Goal: Task Accomplishment & Management: Manage account settings

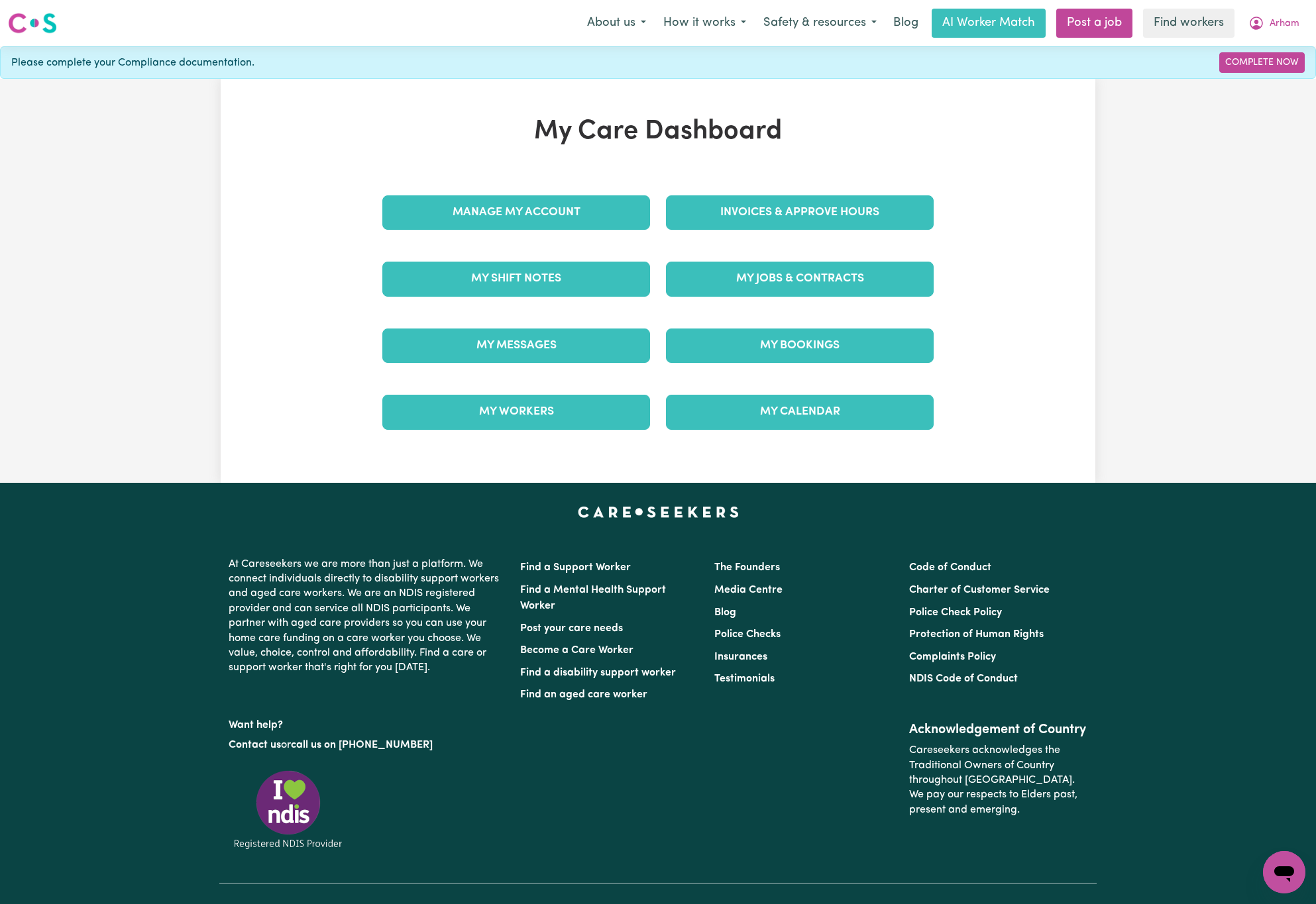
click at [750, 236] on div "Invoices & Approve Hours" at bounding box center [800, 212] width 284 height 66
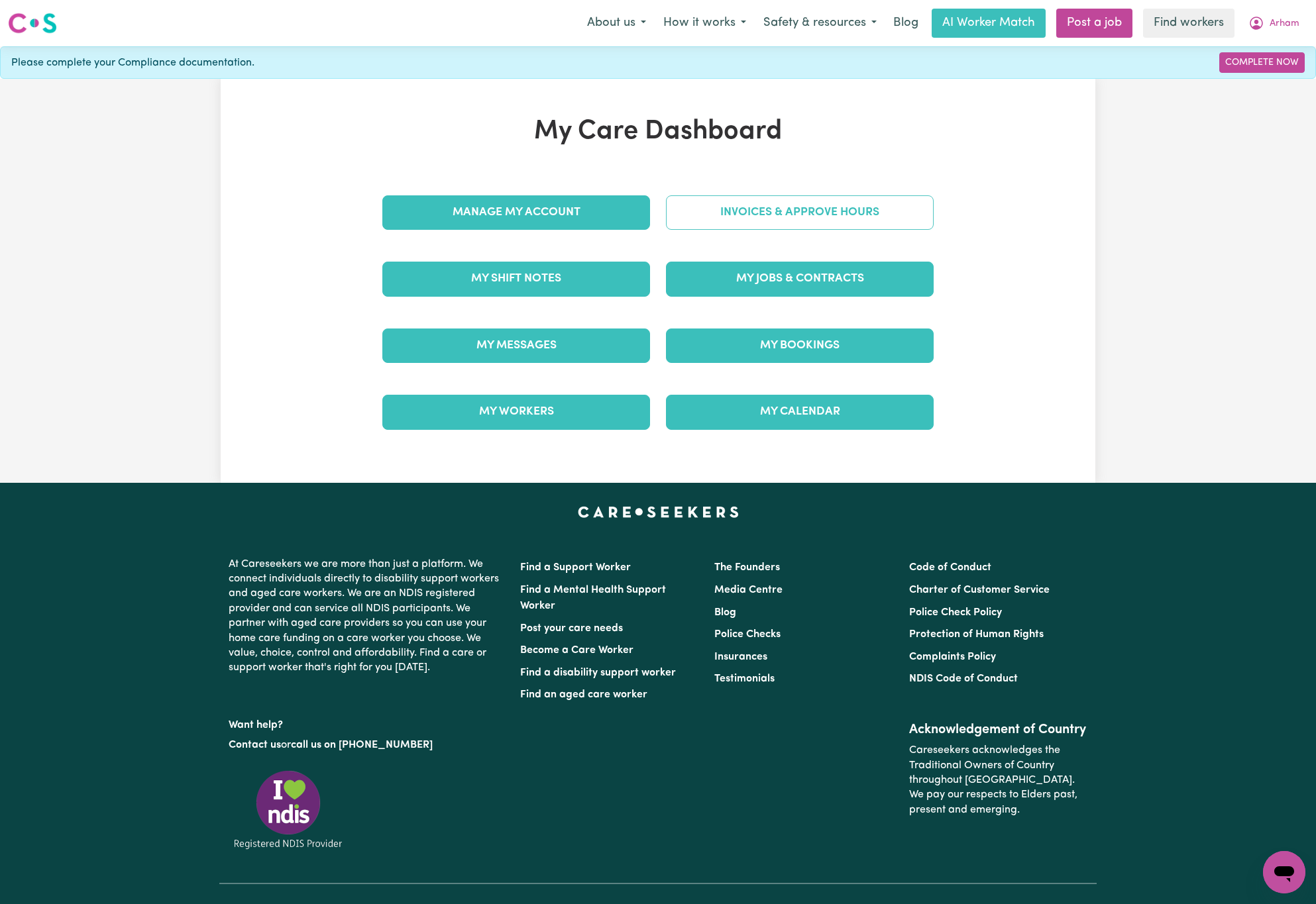
click at [768, 213] on link "Invoices & Approve Hours" at bounding box center [799, 213] width 268 height 34
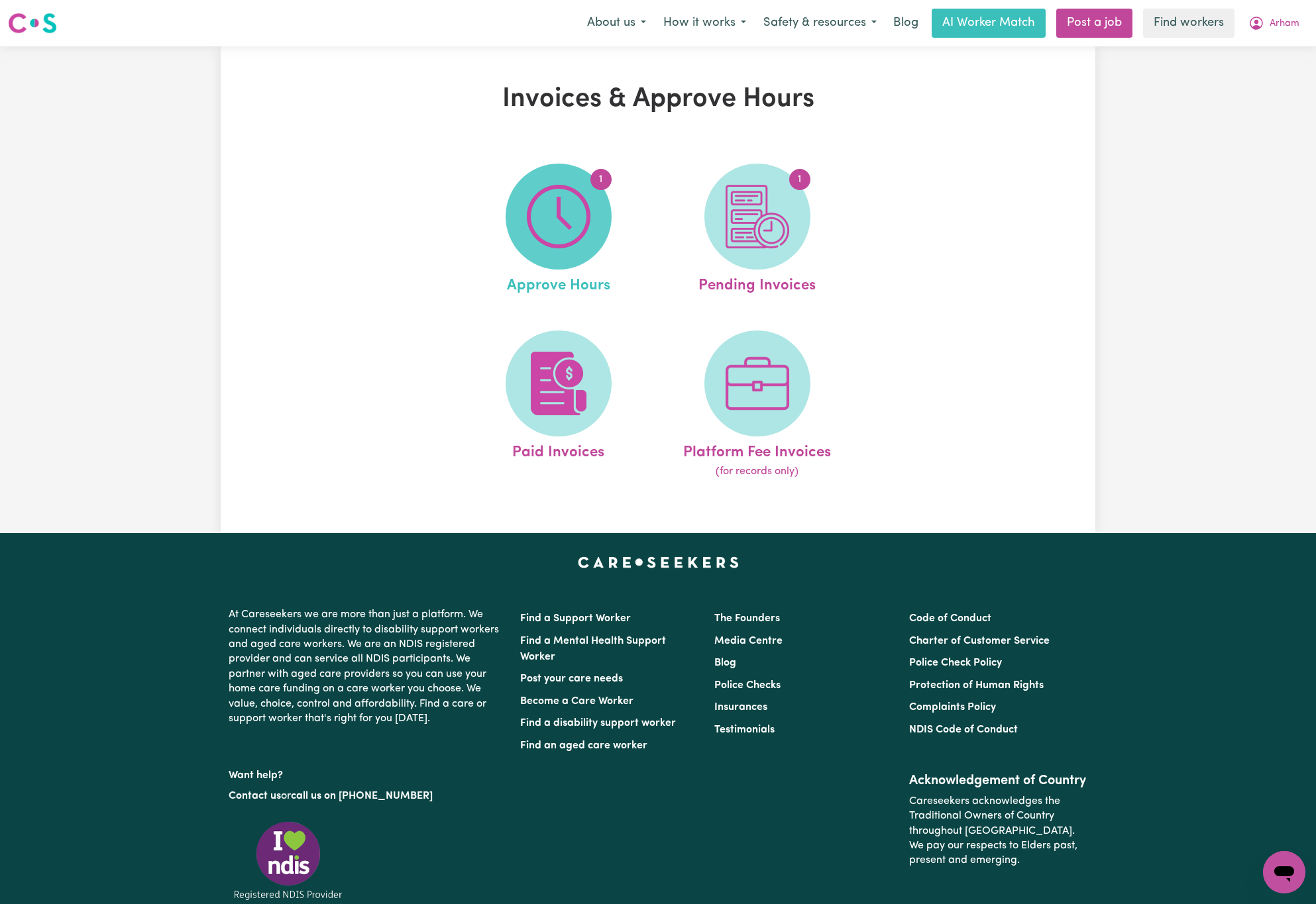
click at [570, 197] on img at bounding box center [559, 217] width 64 height 64
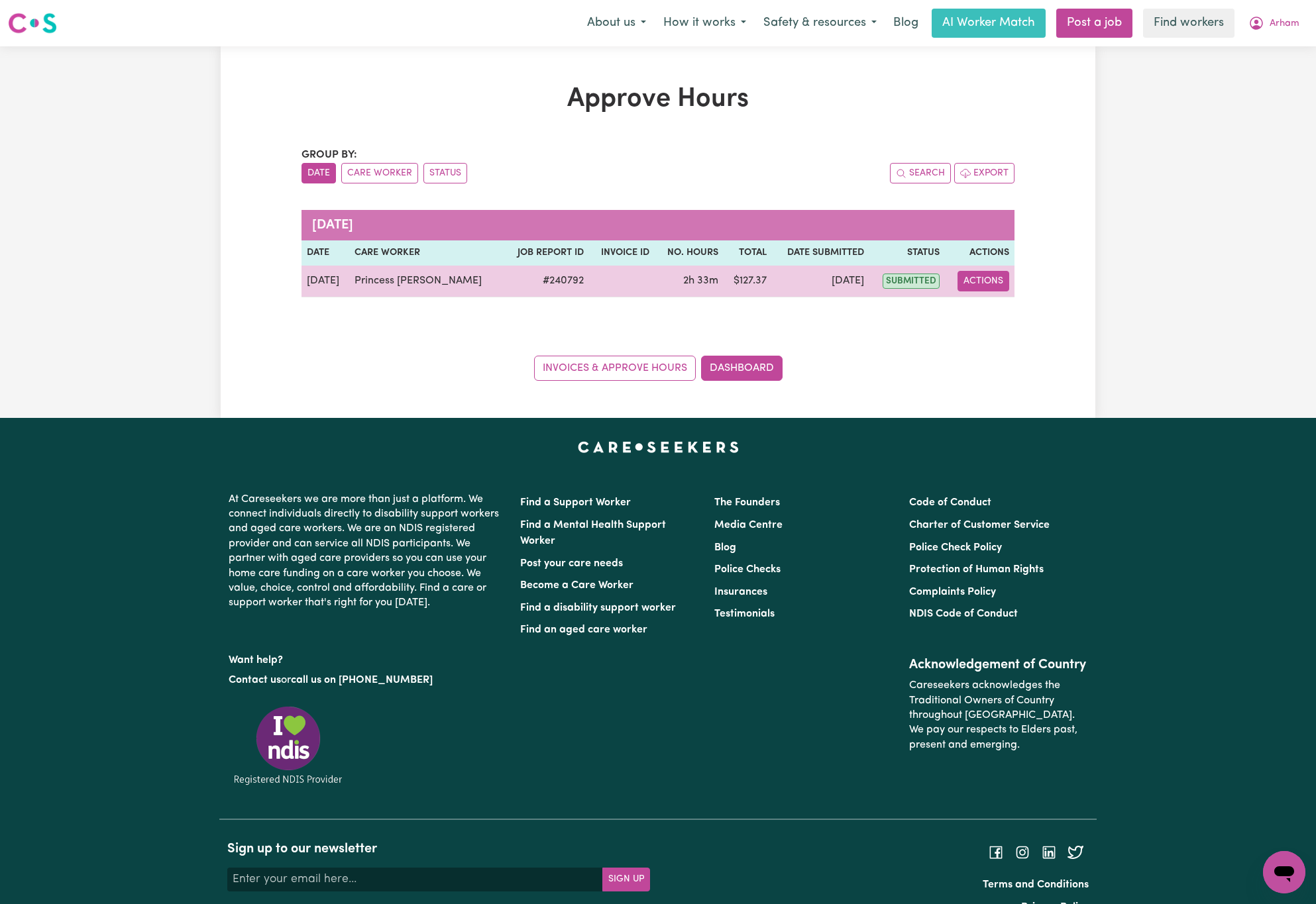
click at [978, 282] on button "Actions" at bounding box center [983, 281] width 51 height 20
click at [1000, 321] on link "View Job Report" at bounding box center [1017, 313] width 113 height 27
select select "pm"
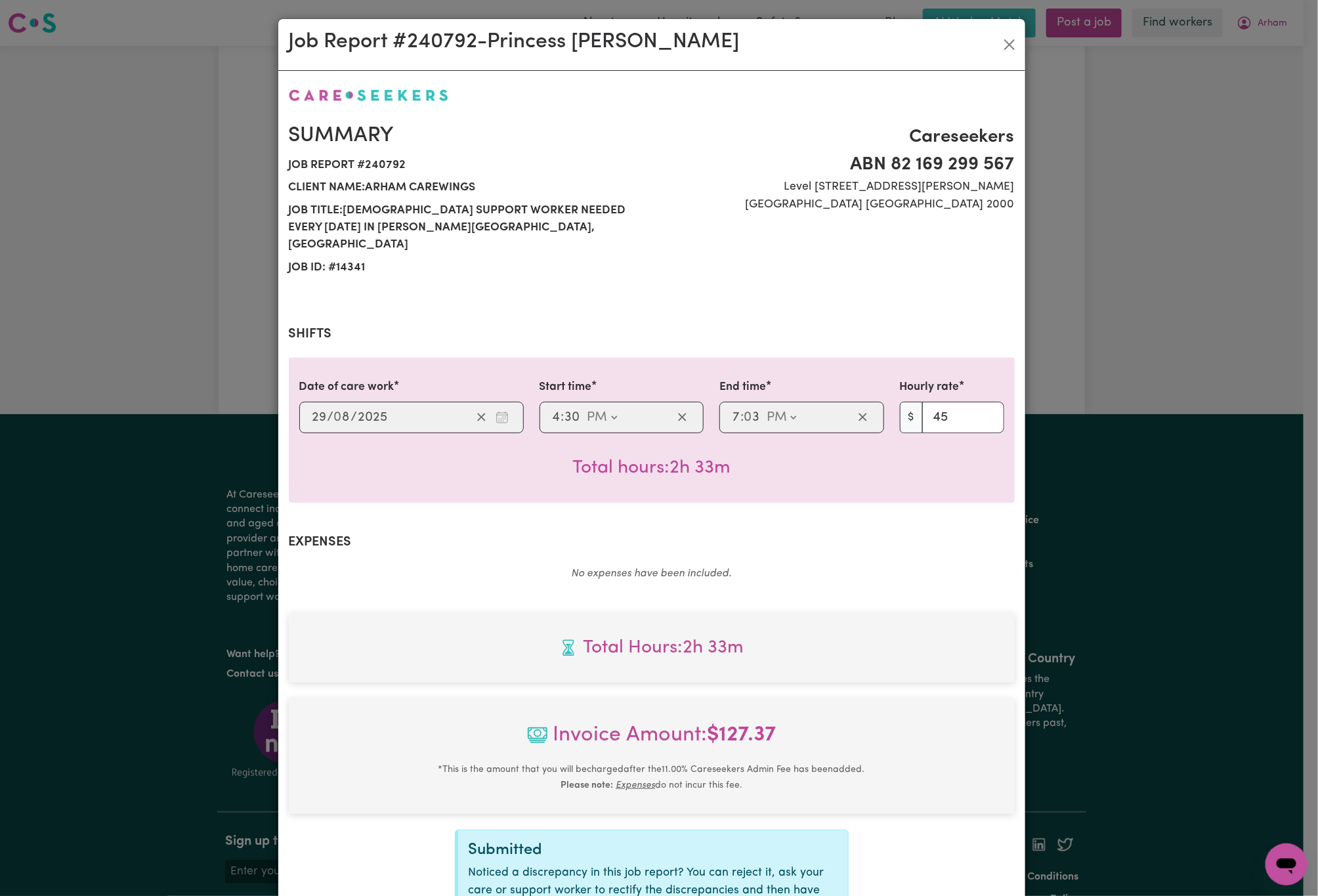
click at [856, 589] on div "Summary Job report # 240792 Client name: Arham Carewings Job title: [DEMOGRAPHI…" at bounding box center [652, 521] width 726 height 869
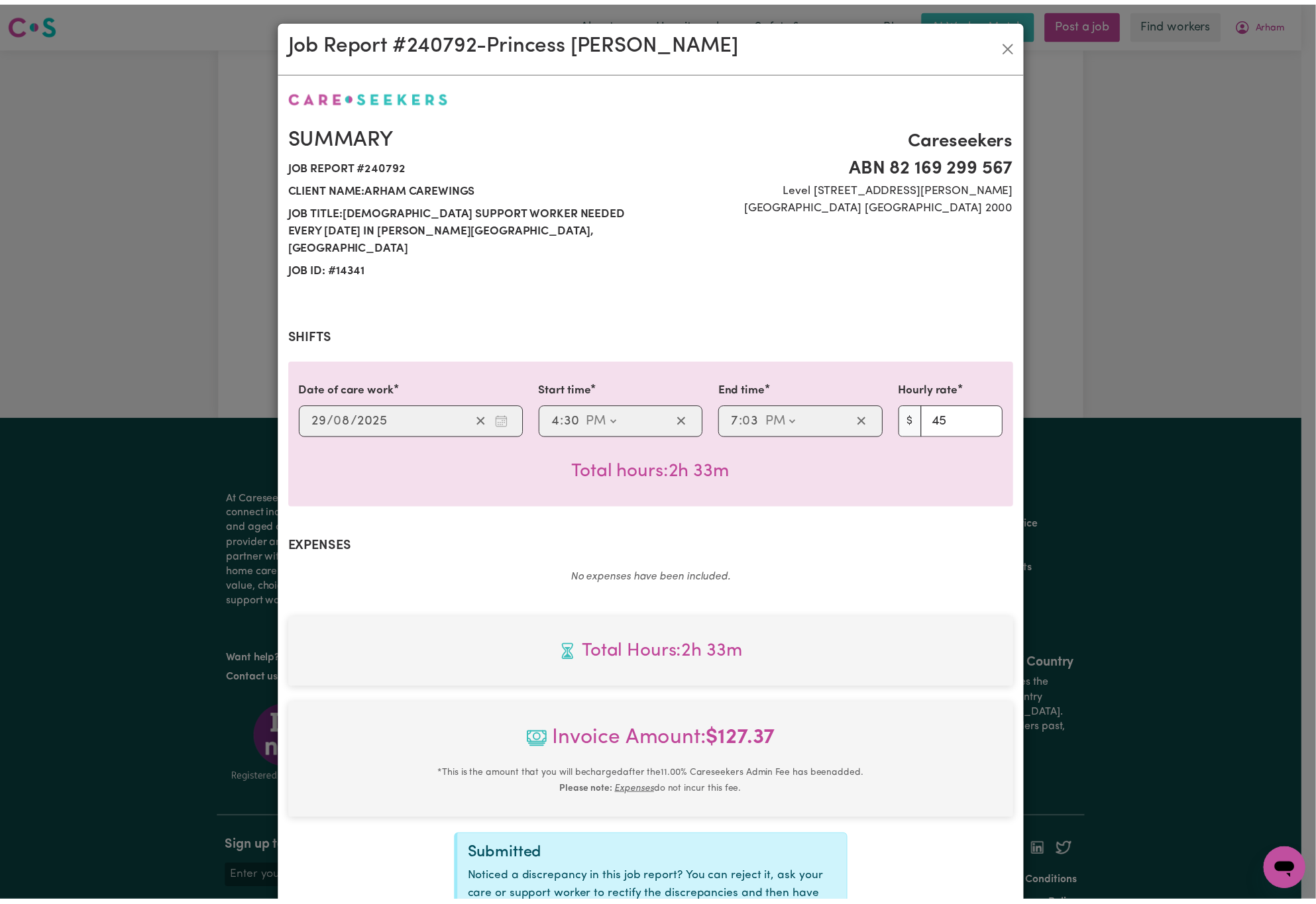
scroll to position [138, 0]
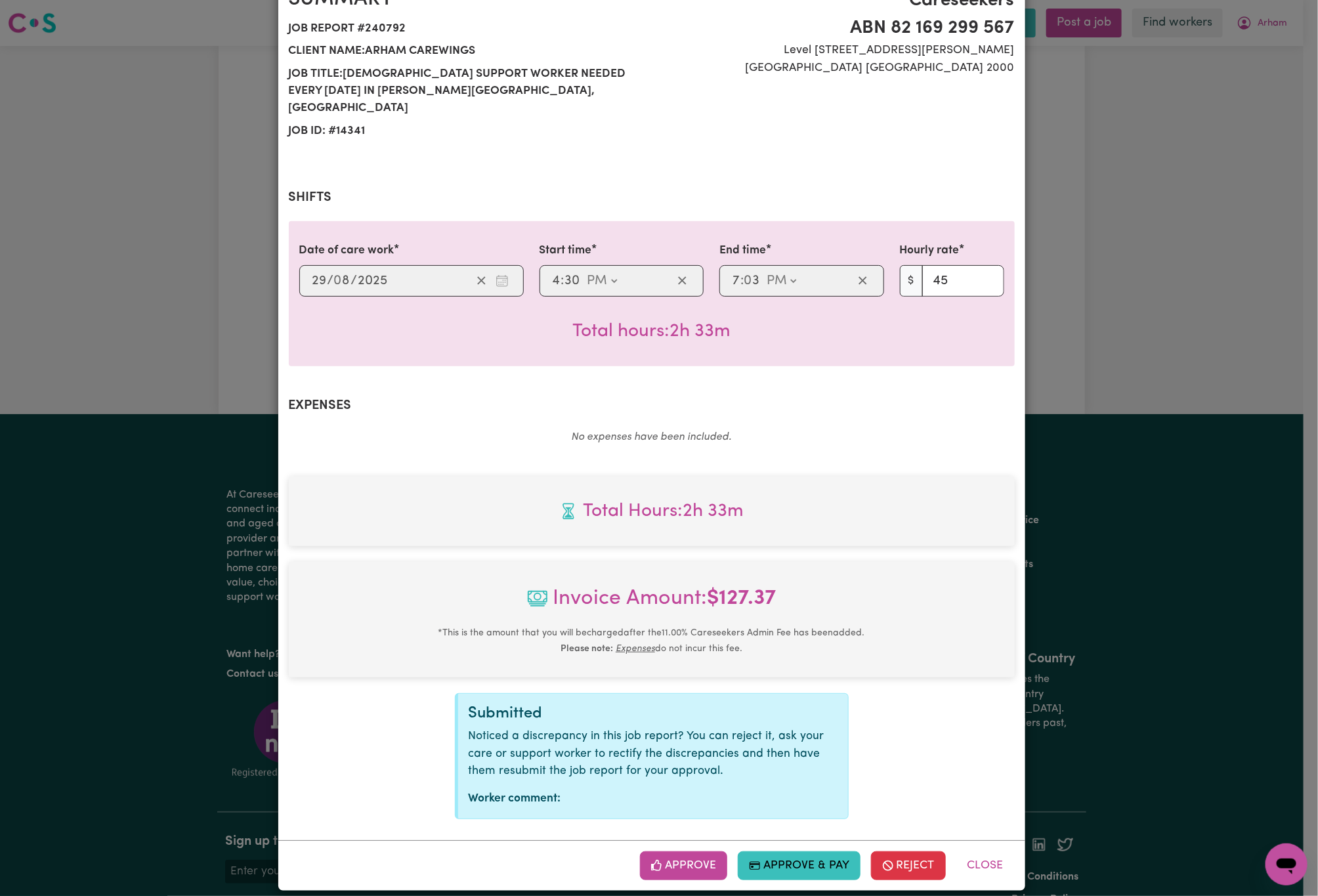
click at [1186, 302] on div "Job Report # 240792 - Princess Dawo Dawo Summary Job report # 240792 Client nam…" at bounding box center [659, 448] width 1318 height 896
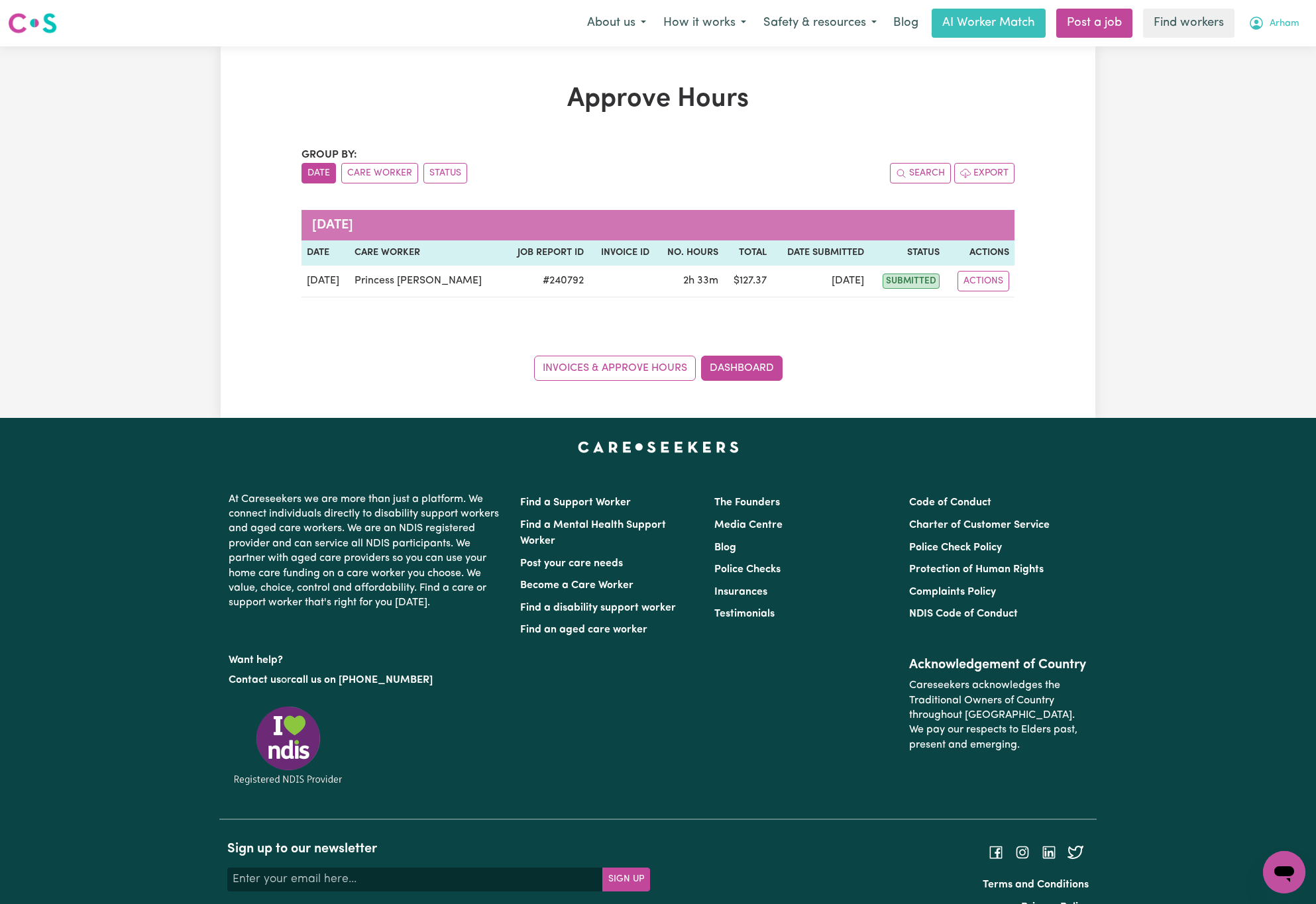
click at [1281, 19] on span "Arham" at bounding box center [1284, 24] width 30 height 15
click at [1267, 80] on link "Logout" at bounding box center [1255, 76] width 105 height 25
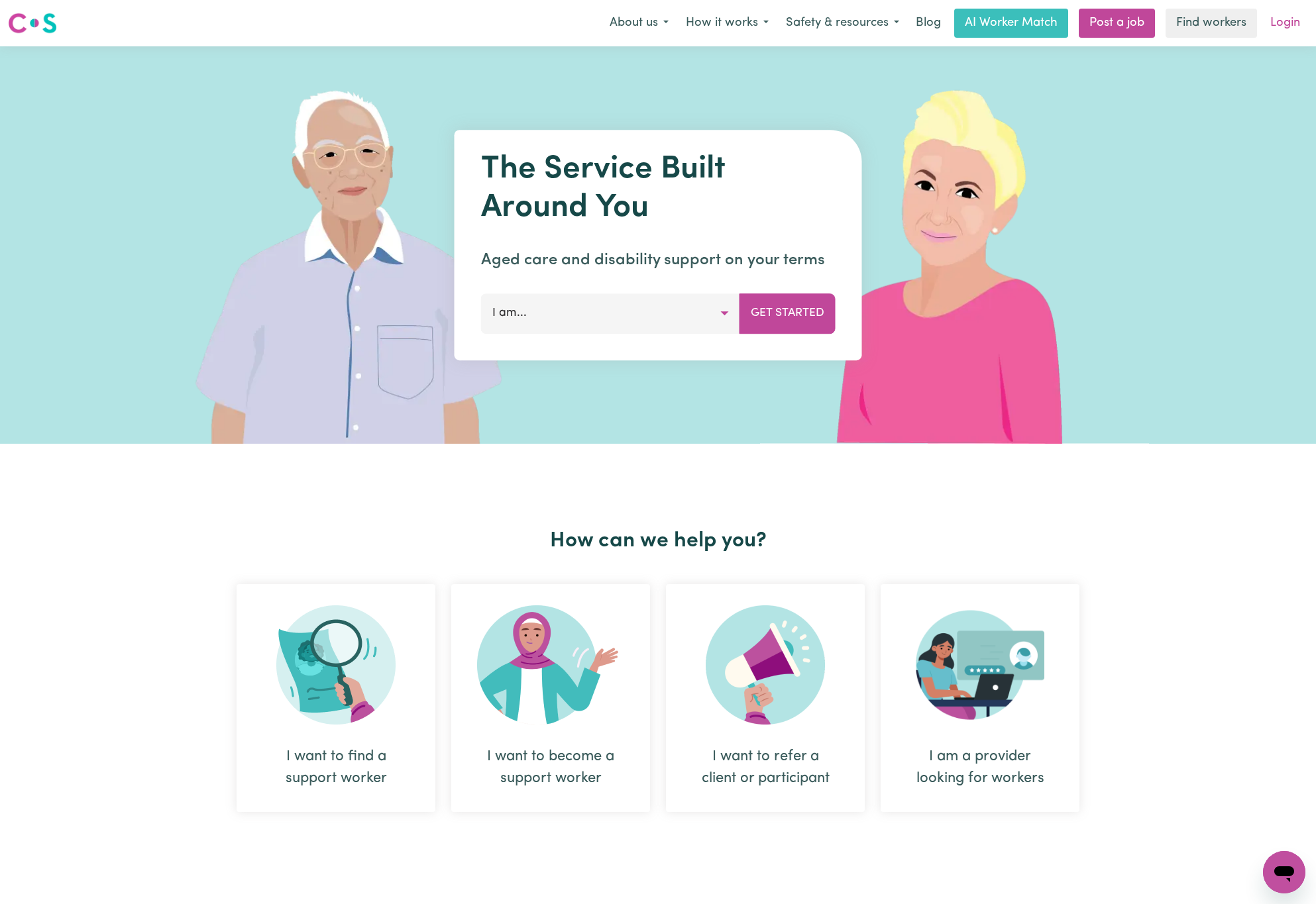
click at [1281, 32] on link "Login" at bounding box center [1285, 24] width 46 height 29
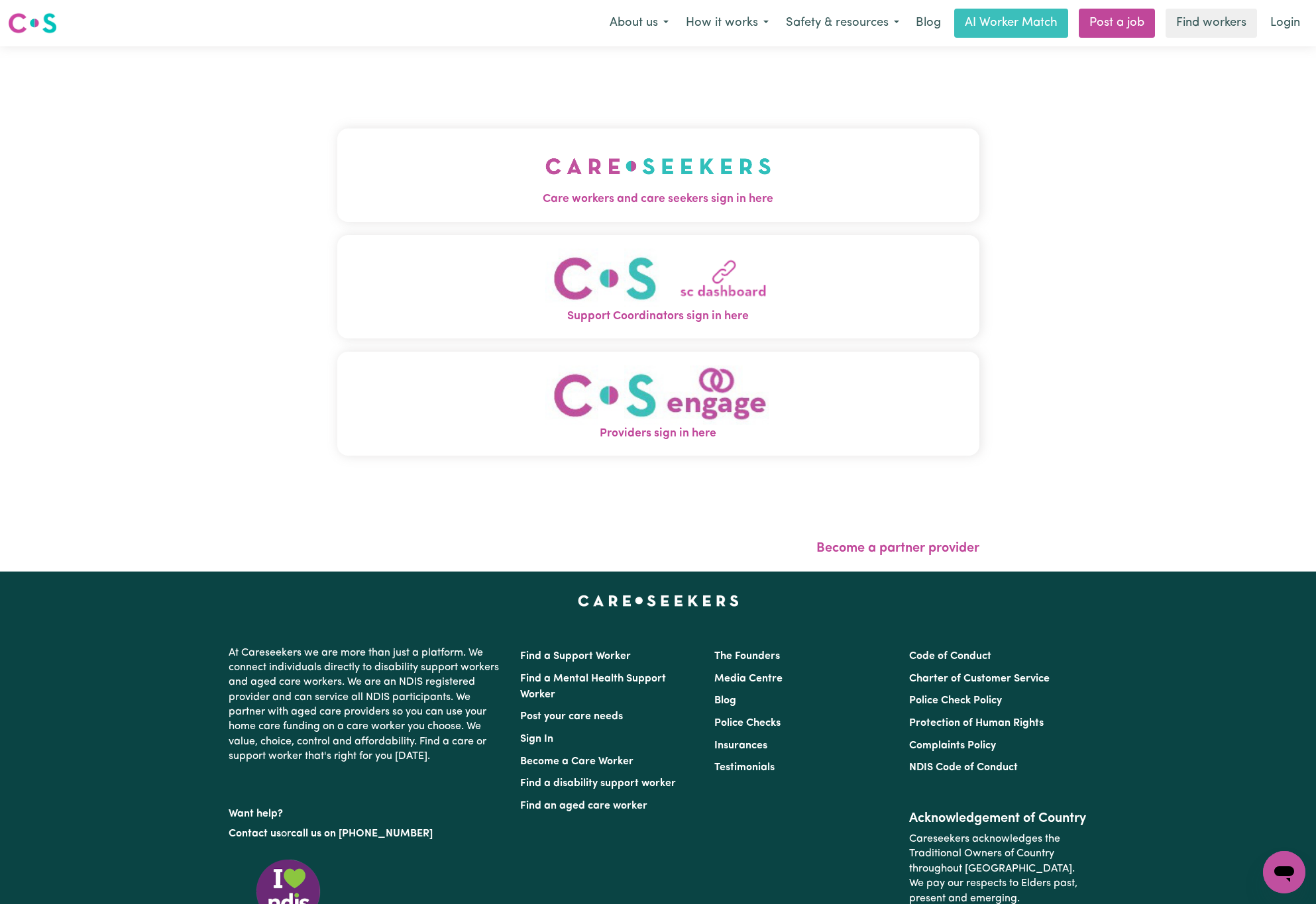
drag, startPoint x: 516, startPoint y: 141, endPoint x: 527, endPoint y: 157, distance: 19.4
click at [545, 142] on img "Care workers and care seekers sign in here" at bounding box center [658, 166] width 226 height 49
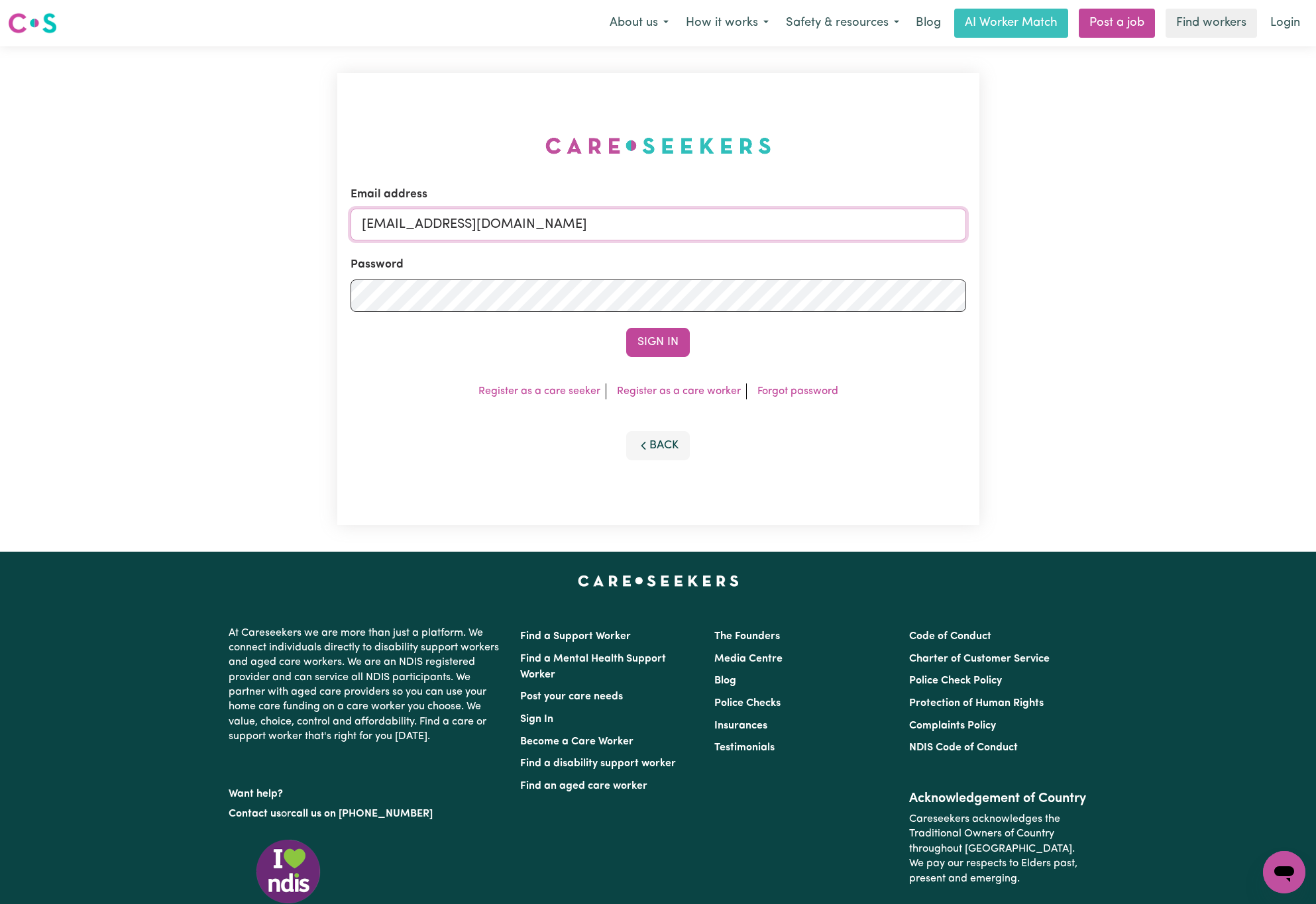
drag, startPoint x: 435, startPoint y: 222, endPoint x: 878, endPoint y: 229, distance: 443.1
click at [911, 226] on input "[EMAIL_ADDRESS][DOMAIN_NAME]" at bounding box center [658, 224] width 616 height 32
paste input "murrayhurstANG"
click at [432, 226] on input "[EMAIL_ADDRESS][DOMAIN_NAME]" at bounding box center [658, 224] width 616 height 32
paste input "email"
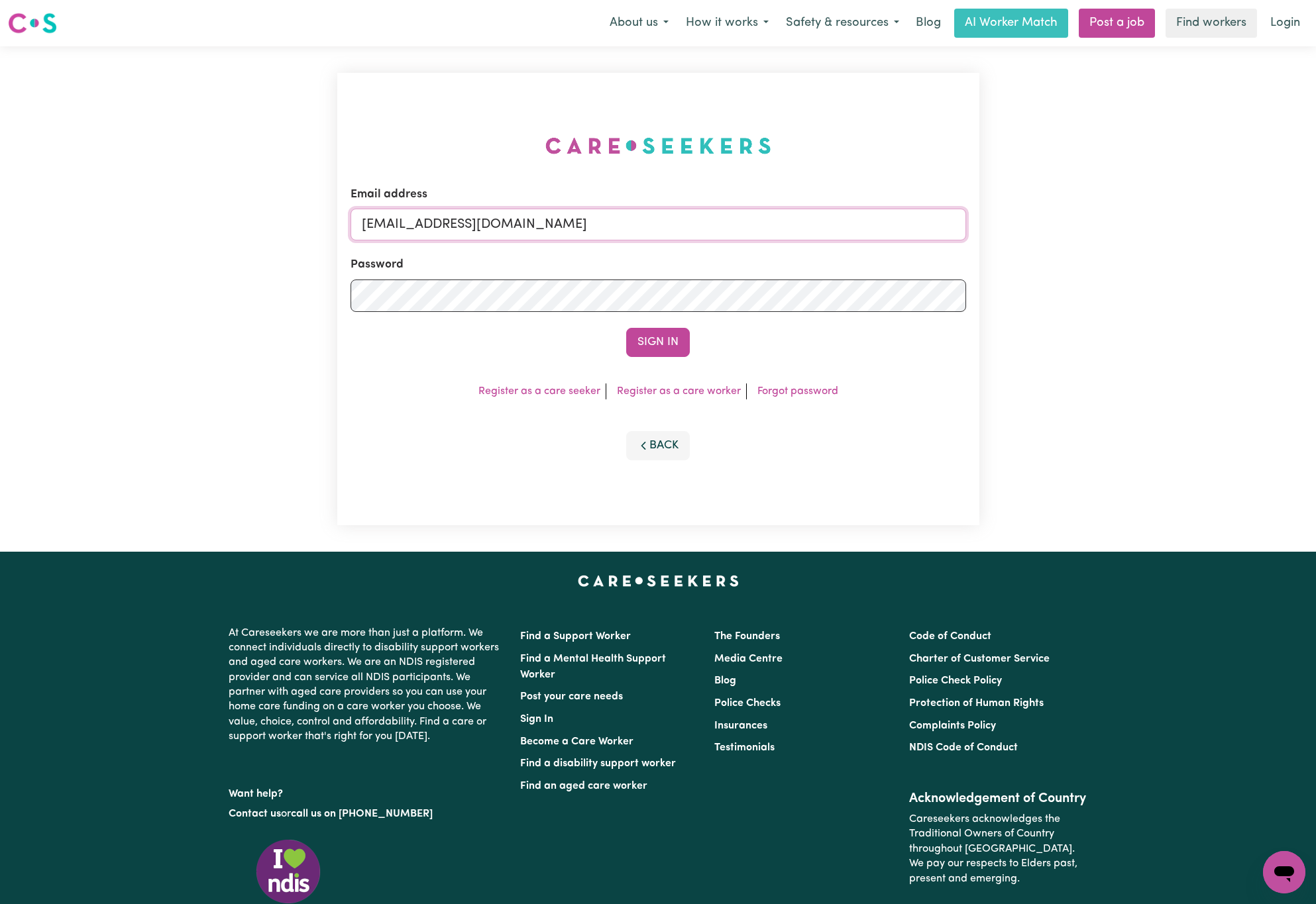
type input "[EMAIL_ADDRESS][DOMAIN_NAME]"
click at [627, 328] on button "Sign In" at bounding box center [658, 343] width 64 height 29
